Goal: Communication & Community: Participate in discussion

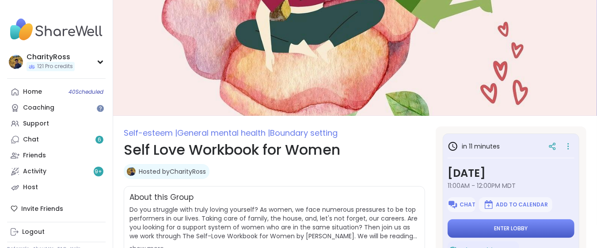
click at [524, 224] on button "Enter lobby" at bounding box center [511, 228] width 127 height 19
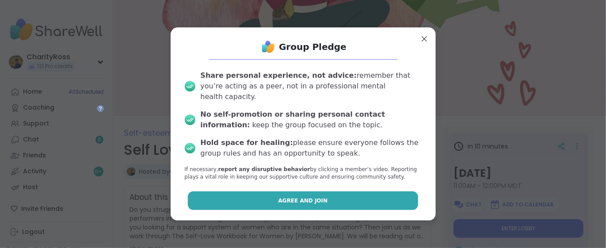
click at [400, 193] on button "Agree and Join" at bounding box center [303, 200] width 230 height 19
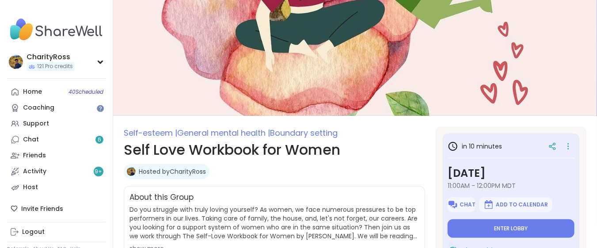
type textarea "*"
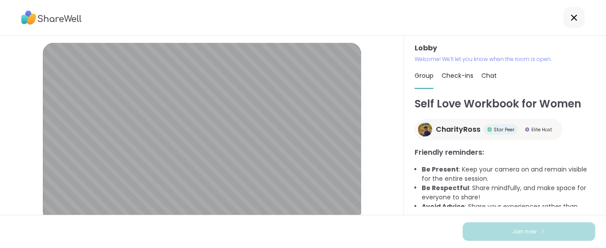
click at [569, 16] on icon at bounding box center [574, 17] width 11 height 11
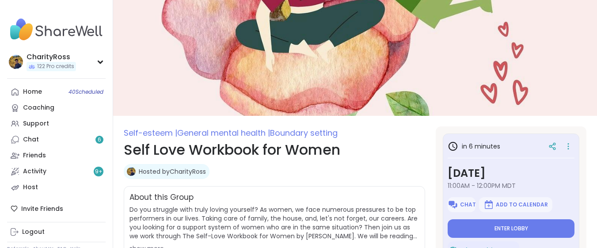
type textarea "*"
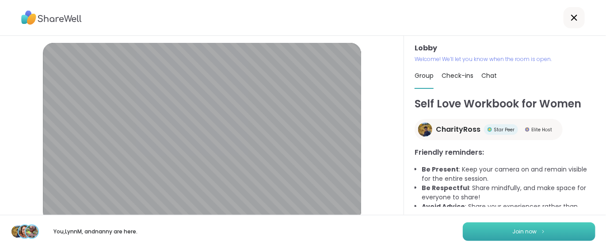
click at [520, 230] on span "Join now" at bounding box center [525, 232] width 24 height 8
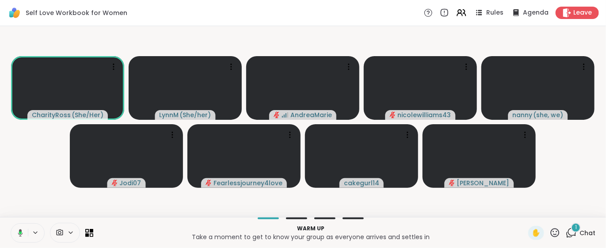
click at [566, 230] on icon at bounding box center [571, 232] width 11 height 11
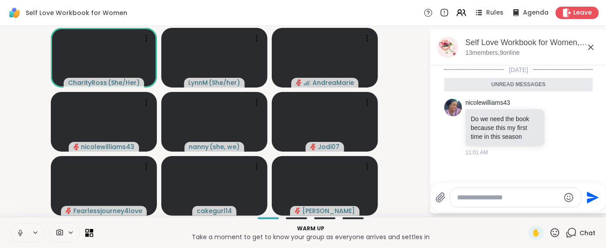
click at [442, 198] on icon at bounding box center [440, 197] width 8 height 9
click at [0, 0] on input "file" at bounding box center [0, 0] width 0 height 0
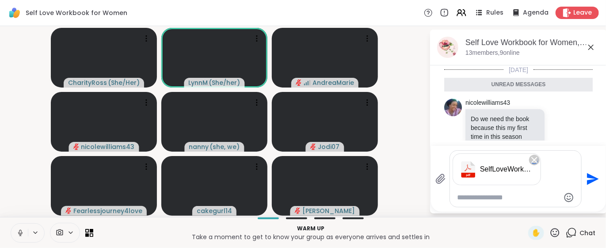
click at [595, 179] on icon "Send" at bounding box center [593, 179] width 12 height 12
click at [593, 175] on icon "Send" at bounding box center [592, 179] width 14 height 14
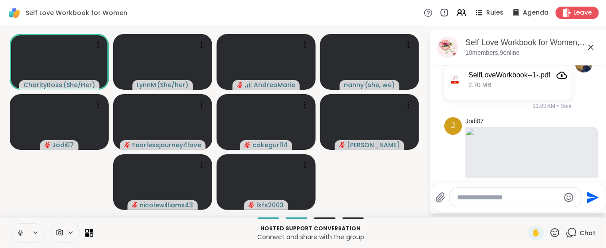
scroll to position [232, 0]
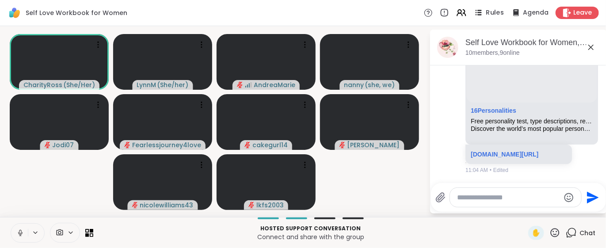
click at [478, 14] on div "Rules" at bounding box center [488, 12] width 31 height 11
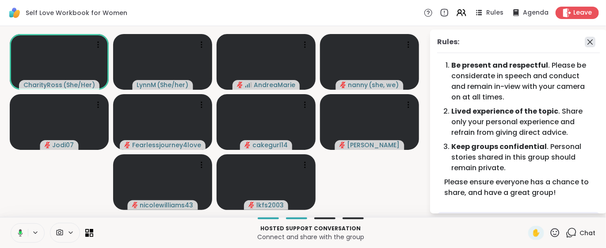
click at [585, 43] on icon at bounding box center [590, 42] width 11 height 11
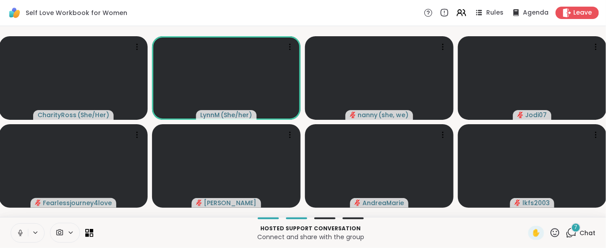
click at [15, 235] on button at bounding box center [19, 233] width 17 height 19
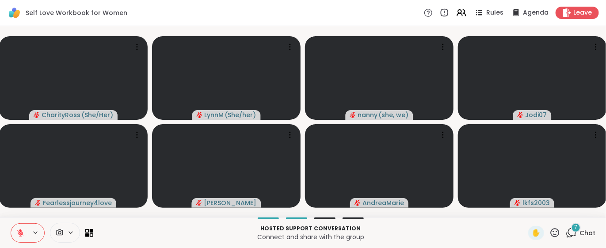
click at [18, 229] on icon at bounding box center [20, 233] width 8 height 8
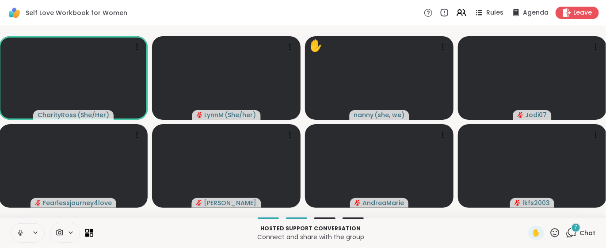
click at [549, 233] on icon at bounding box center [554, 232] width 11 height 11
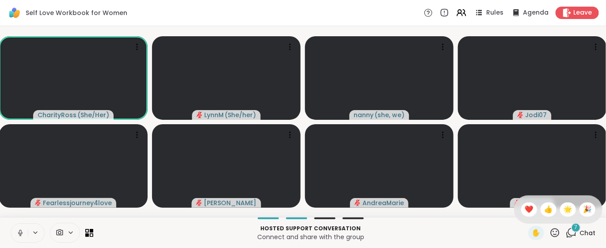
click at [525, 210] on span "❤️" at bounding box center [529, 209] width 9 height 11
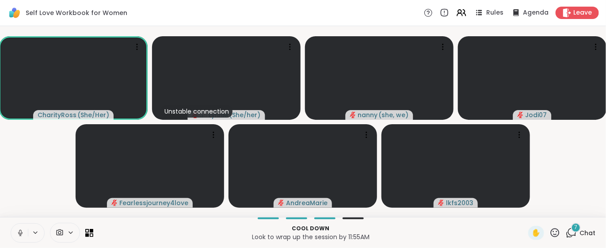
click at [572, 227] on div "7" at bounding box center [576, 228] width 10 height 10
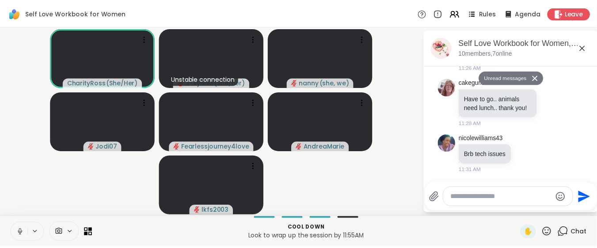
scroll to position [670, 0]
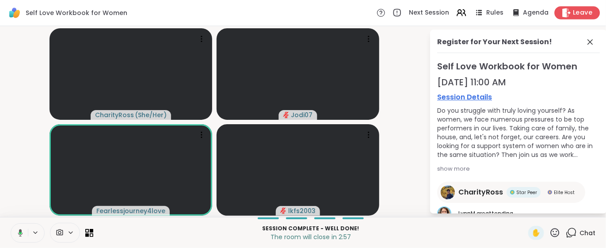
click at [573, 13] on span "Leave" at bounding box center [582, 12] width 19 height 9
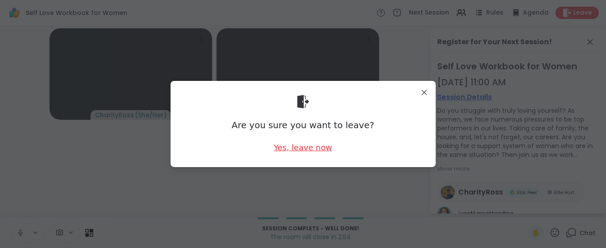
click at [297, 148] on div "Yes, leave now" at bounding box center [303, 147] width 58 height 11
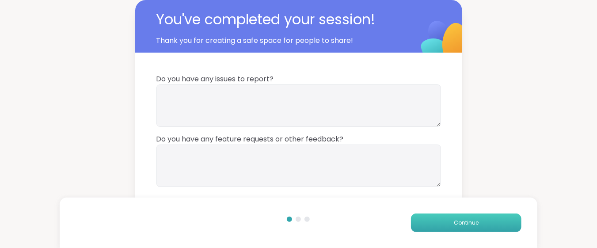
click at [428, 217] on button "Continue" at bounding box center [466, 222] width 111 height 19
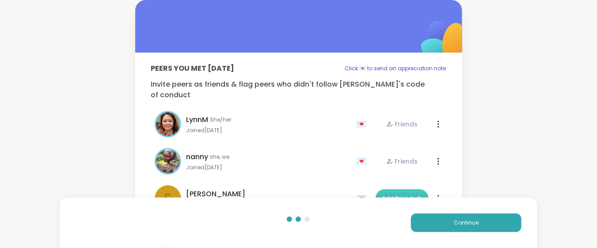
click at [384, 194] on span "Add Friend" at bounding box center [402, 198] width 40 height 8
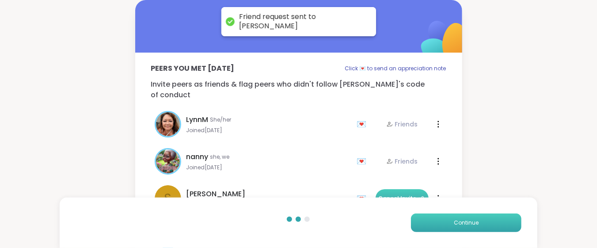
click at [430, 226] on button "Continue" at bounding box center [466, 222] width 111 height 19
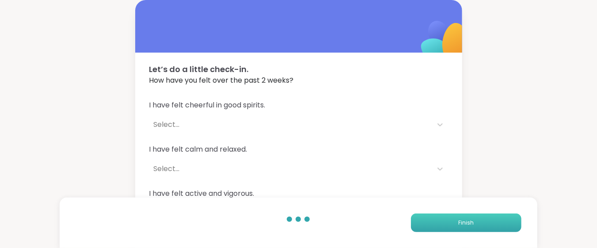
click at [430, 226] on button "Finish" at bounding box center [466, 222] width 111 height 19
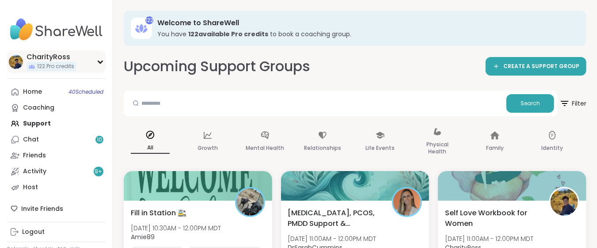
click at [54, 70] on div "122 Pro credits" at bounding box center [52, 66] width 50 height 9
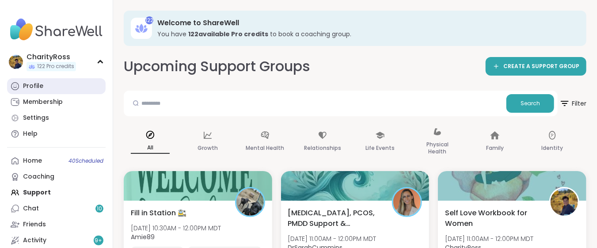
click at [53, 86] on link "Profile" at bounding box center [56, 86] width 99 height 16
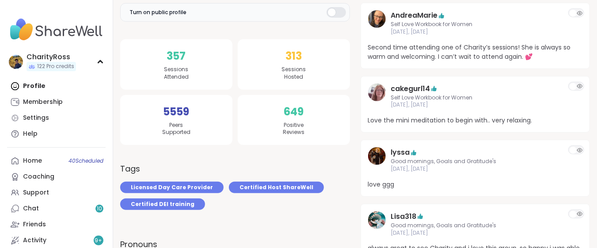
scroll to position [85, 0]
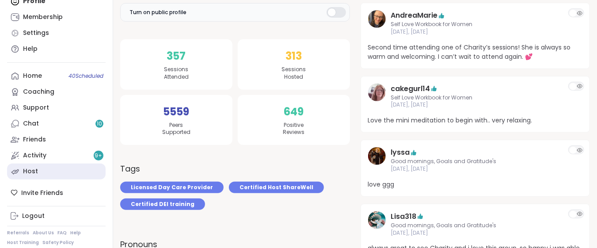
click at [54, 169] on link "Host" at bounding box center [56, 172] width 99 height 16
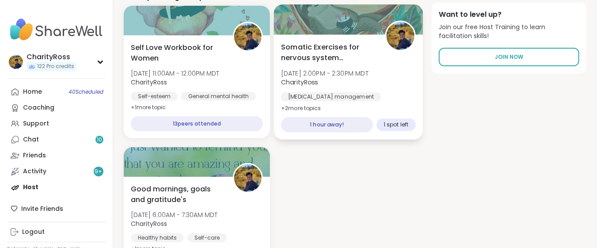
scroll to position [176, 0]
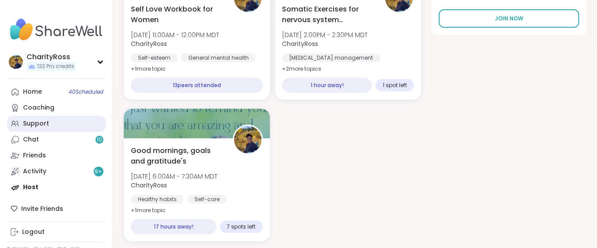
click at [35, 122] on div "Support" at bounding box center [36, 123] width 26 height 9
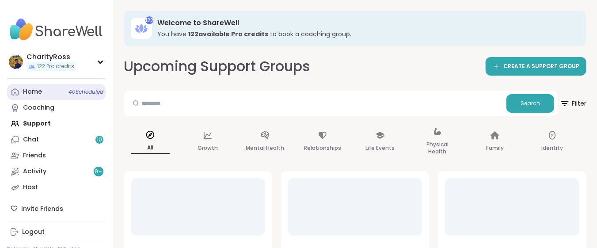
click at [41, 91] on div "Home 40 Scheduled" at bounding box center [32, 92] width 19 height 9
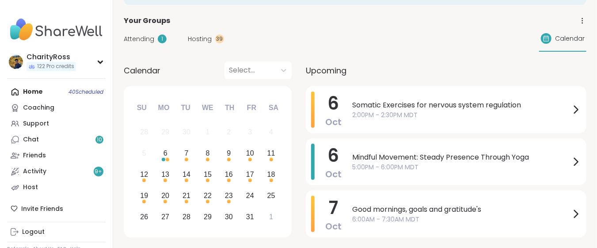
scroll to position [59, 0]
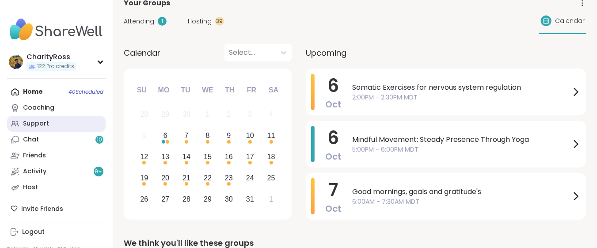
click at [60, 125] on link "Support" at bounding box center [56, 124] width 99 height 16
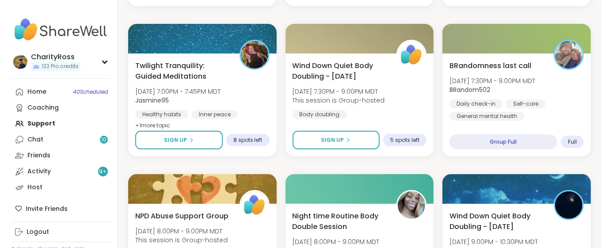
scroll to position [1709, 0]
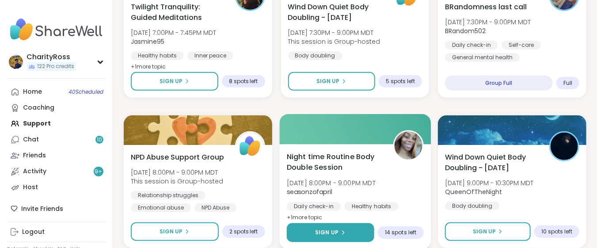
click at [350, 232] on button "Sign Up" at bounding box center [331, 232] width 88 height 19
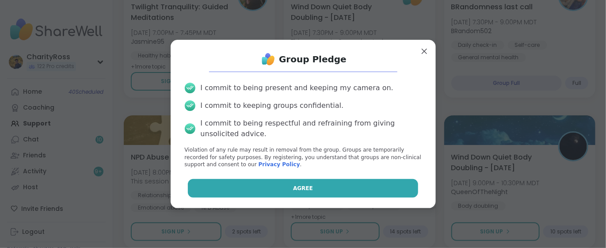
click at [337, 190] on button "Agree" at bounding box center [303, 188] width 230 height 19
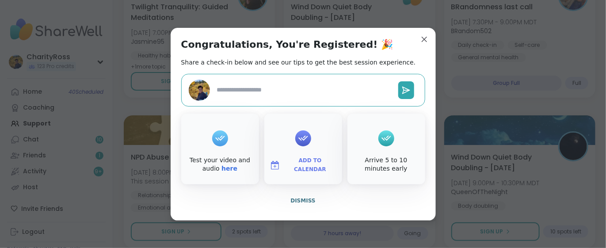
type textarea "*"
click at [320, 166] on span "Add to Calendar" at bounding box center [310, 164] width 53 height 17
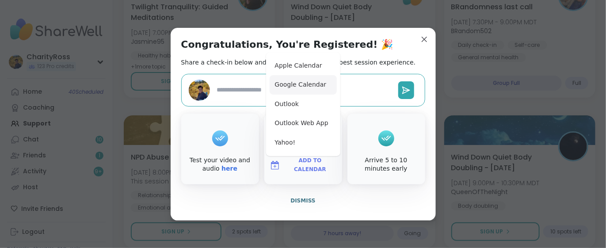
click at [311, 88] on button "Google Calendar" at bounding box center [303, 84] width 67 height 19
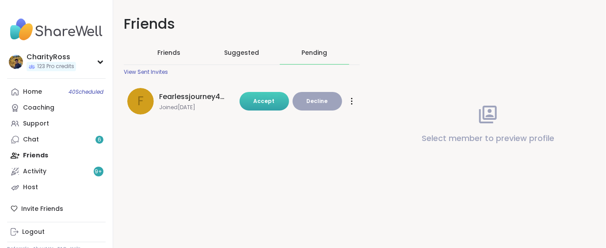
click at [274, 101] on button "Accept" at bounding box center [265, 101] width 50 height 19
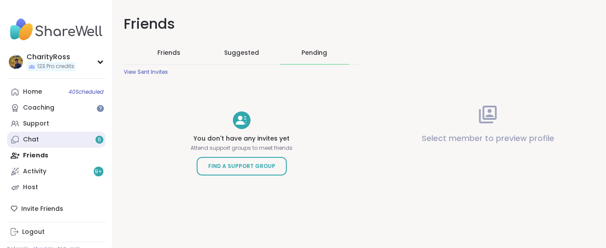
click at [94, 139] on link "Chat 6" at bounding box center [56, 140] width 99 height 16
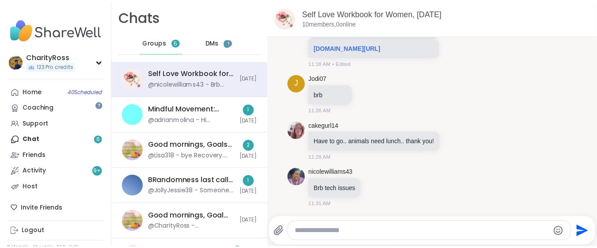
scroll to position [16, 0]
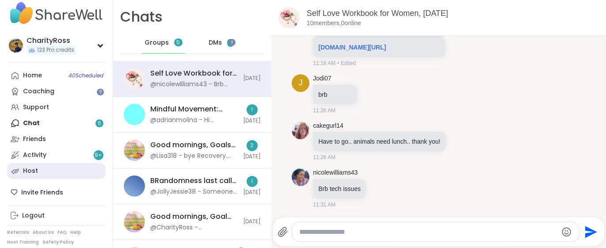
drag, startPoint x: 97, startPoint y: 137, endPoint x: 36, endPoint y: 171, distance: 70.0
click at [36, 171] on div "Host" at bounding box center [30, 171] width 15 height 9
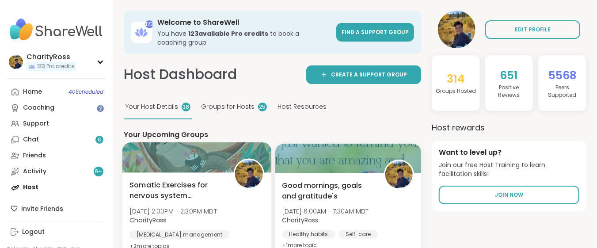
click at [137, 194] on span "Somatic Exercises for nervous system regulation" at bounding box center [177, 190] width 94 height 22
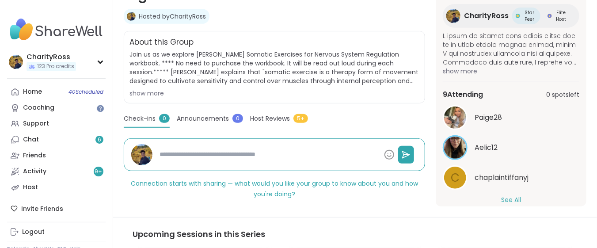
scroll to position [130, 0]
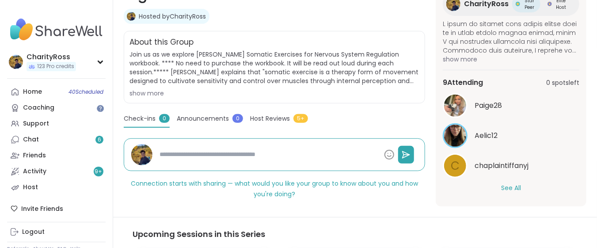
click at [506, 186] on button "See All" at bounding box center [511, 187] width 20 height 9
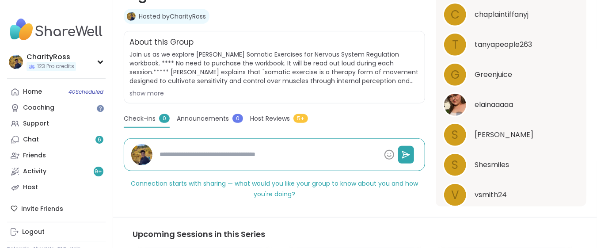
scroll to position [306, 0]
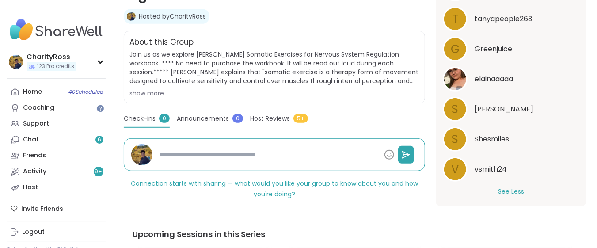
click at [499, 193] on button "See Less" at bounding box center [511, 191] width 26 height 9
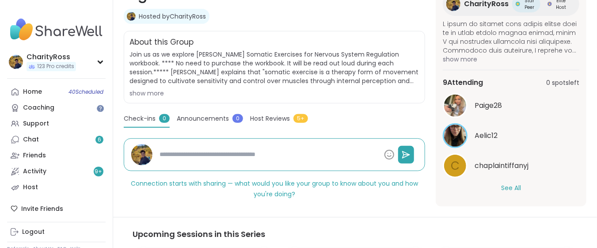
type textarea "*"
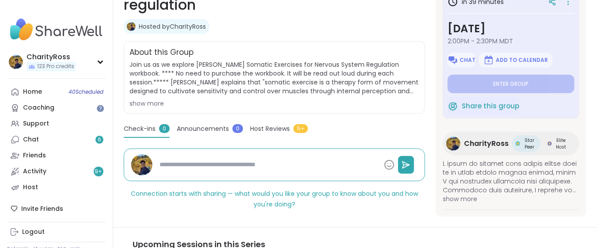
scroll to position [107, 0]
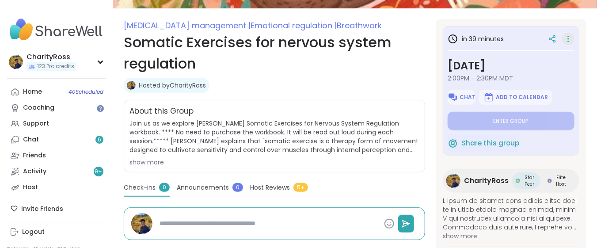
click at [564, 43] on icon at bounding box center [568, 39] width 9 height 12
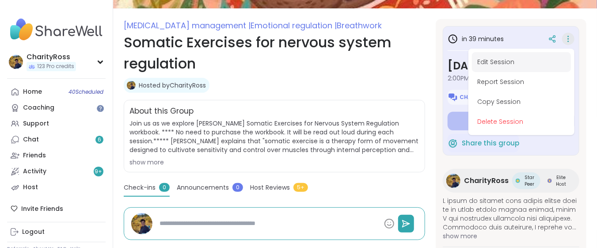
click at [554, 58] on button "Edit Session" at bounding box center [521, 62] width 99 height 20
type textarea "*"
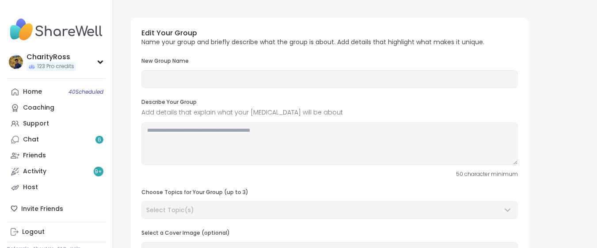
type input "**********"
type textarea "**********"
type input "**"
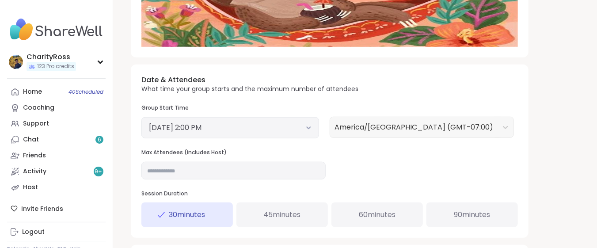
scroll to position [294, 0]
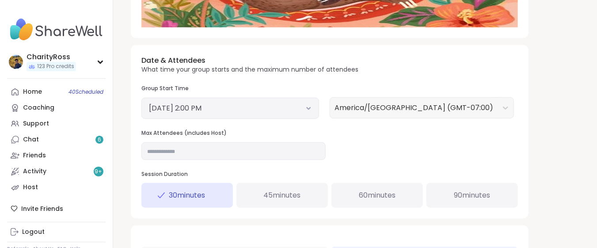
click at [286, 198] on span "45 minutes" at bounding box center [282, 195] width 37 height 11
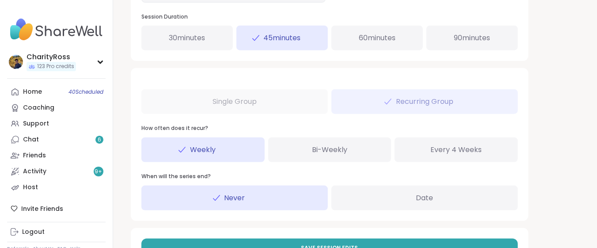
scroll to position [471, 0]
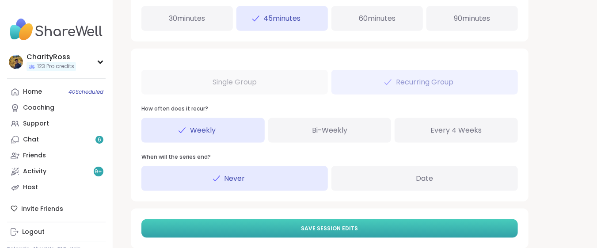
click at [381, 228] on button "Save Session Edits" at bounding box center [329, 228] width 377 height 19
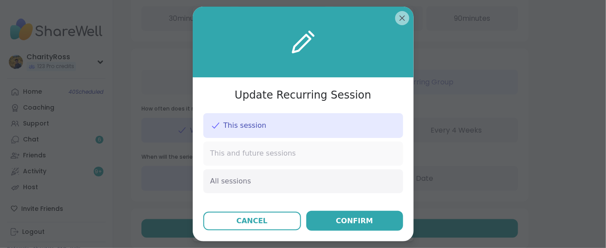
click at [359, 158] on div "This and future sessions" at bounding box center [303, 153] width 200 height 24
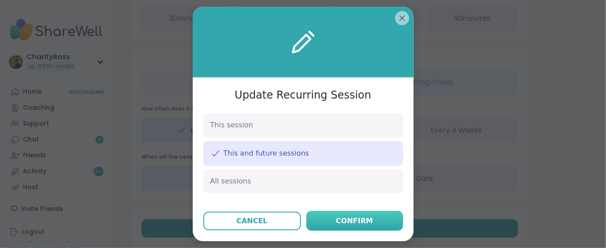
click at [363, 223] on div "Confirm" at bounding box center [354, 221] width 37 height 11
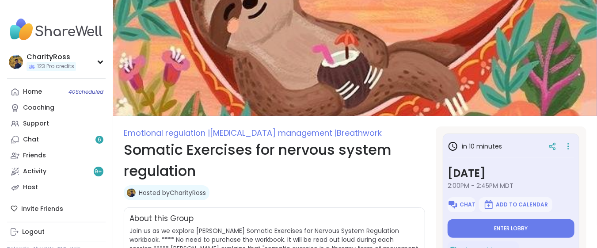
type textarea "*"
